Goal: Task Accomplishment & Management: Use online tool/utility

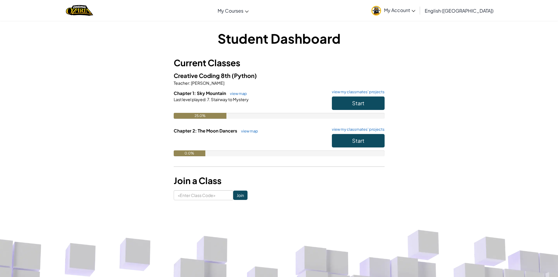
click at [359, 127] on div "Chapter 1: Sky Mountain view map view my classmates' projects Start Last level …" at bounding box center [279, 109] width 211 height 38
click at [362, 130] on link "view my classmates' projects" at bounding box center [357, 130] width 56 height 4
click at [342, 91] on link "view my classmates' projects" at bounding box center [357, 92] width 56 height 4
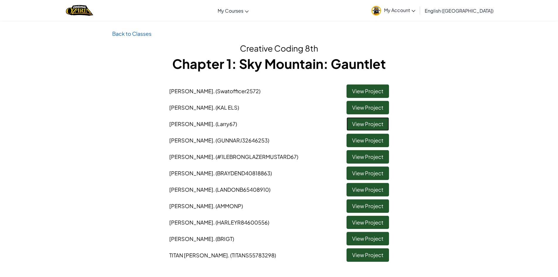
click at [363, 123] on link "View Project" at bounding box center [368, 123] width 43 height 13
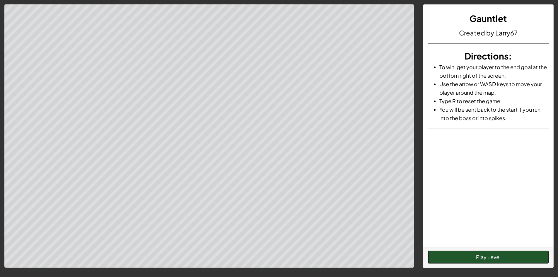
click at [482, 258] on button "Play Level" at bounding box center [488, 256] width 121 height 13
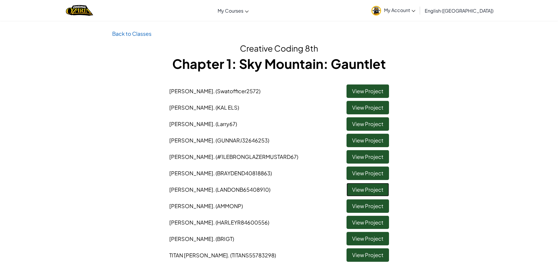
click at [358, 192] on link "View Project" at bounding box center [368, 189] width 43 height 13
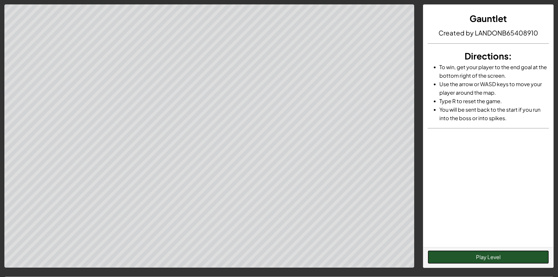
click at [471, 254] on button "Play Level" at bounding box center [488, 256] width 121 height 13
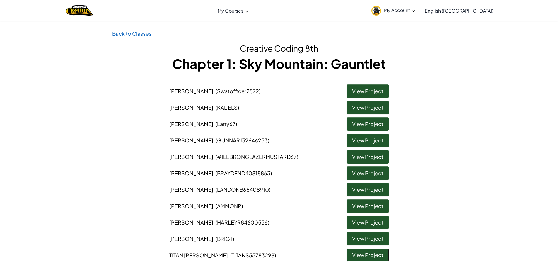
click at [357, 257] on link "View Project" at bounding box center [368, 254] width 43 height 13
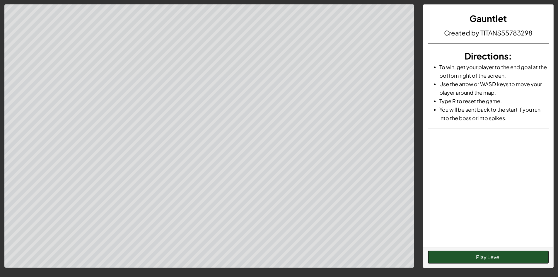
click at [490, 258] on button "Play Level" at bounding box center [488, 256] width 121 height 13
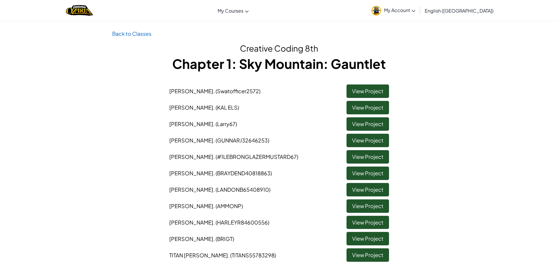
scroll to position [88, 0]
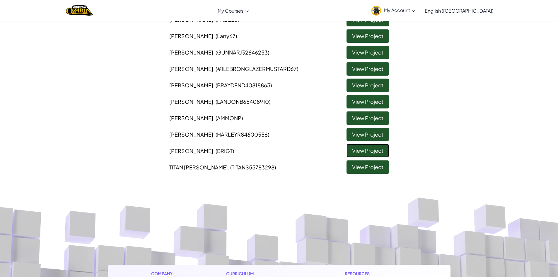
click at [366, 147] on link "View Project" at bounding box center [368, 150] width 43 height 13
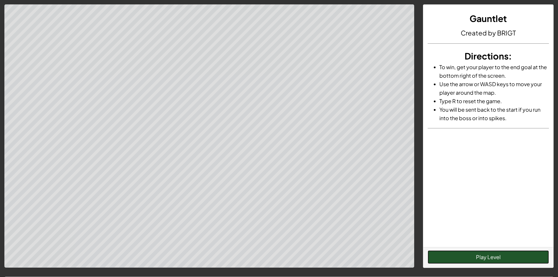
click at [481, 256] on button "Play Level" at bounding box center [488, 256] width 121 height 13
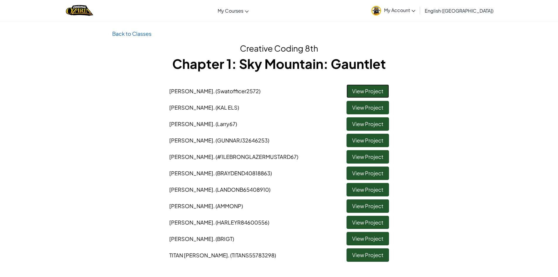
click at [375, 86] on link "View Project" at bounding box center [368, 90] width 43 height 13
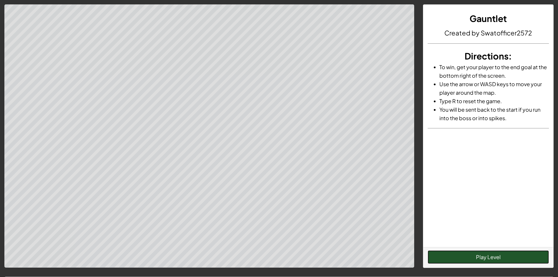
click at [439, 259] on button "Play Level" at bounding box center [488, 256] width 121 height 13
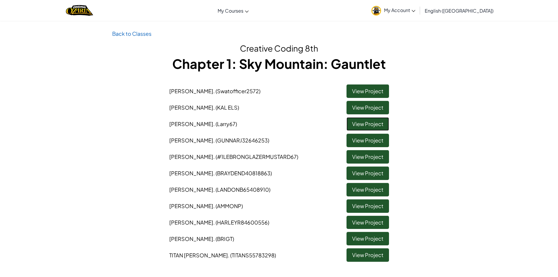
click at [355, 125] on link "View Project" at bounding box center [368, 123] width 43 height 13
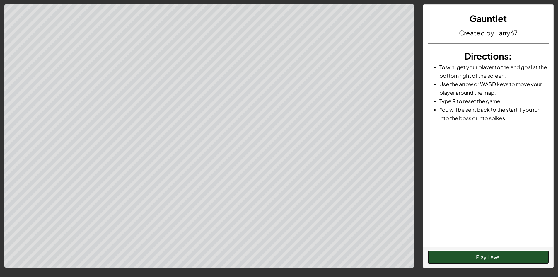
click at [449, 260] on button "Play Level" at bounding box center [488, 256] width 121 height 13
